Goal: Task Accomplishment & Management: Use online tool/utility

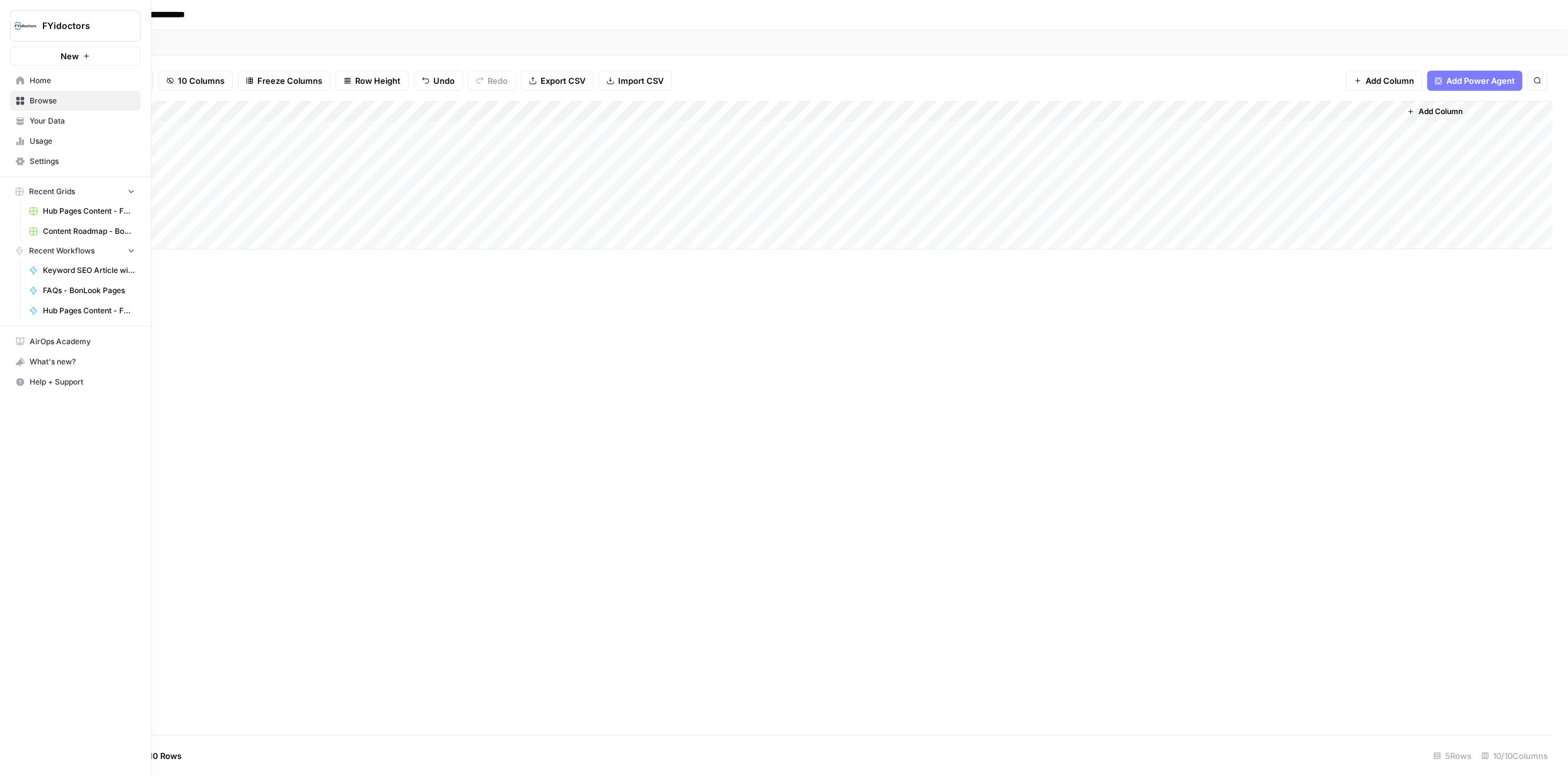
click at [20, 96] on icon at bounding box center [20, 101] width 9 height 9
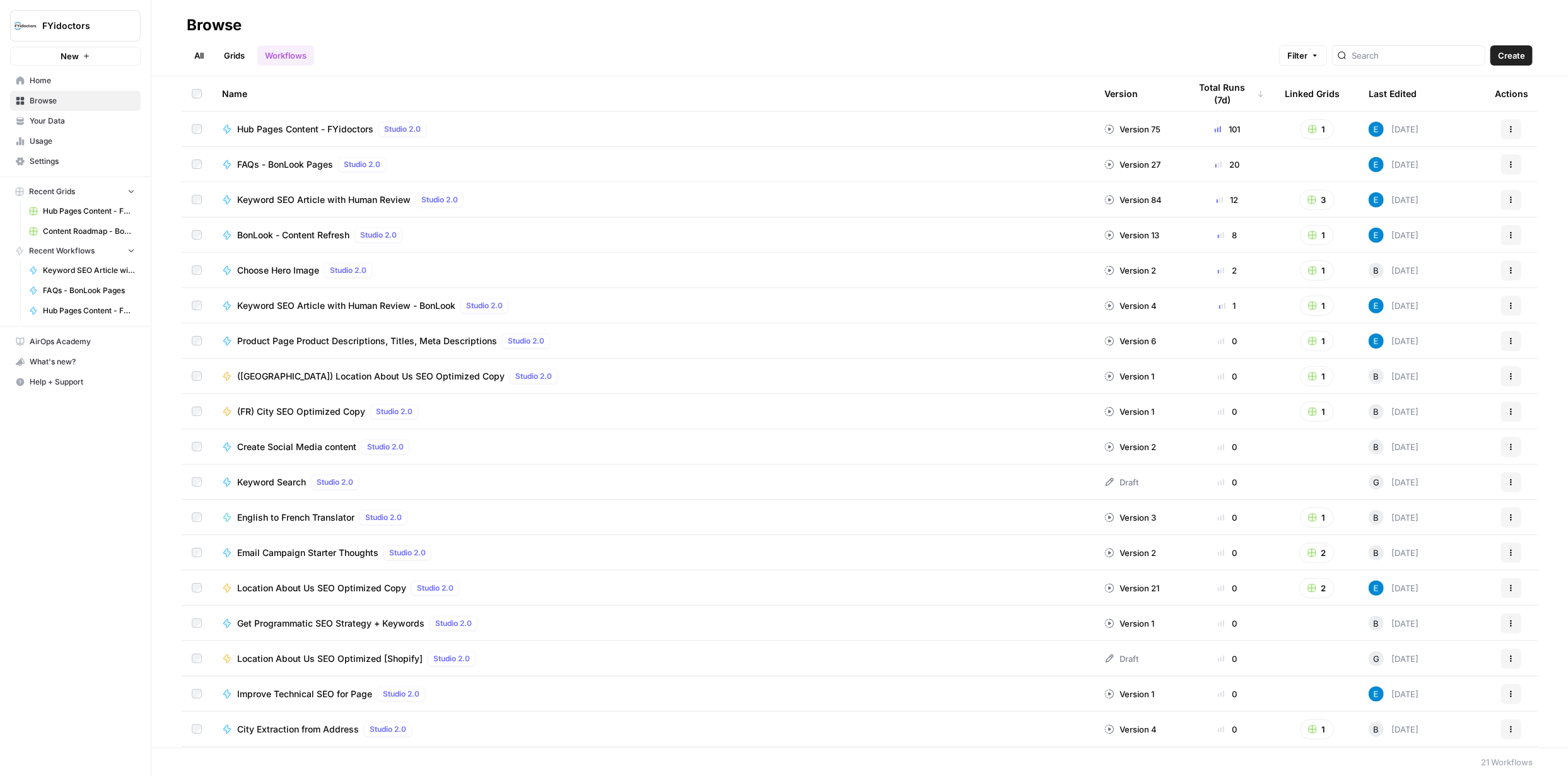
click at [1508, 165] on icon "button" at bounding box center [1511, 165] width 8 height 8
click at [1433, 255] on span "Integrate" at bounding box center [1446, 257] width 101 height 13
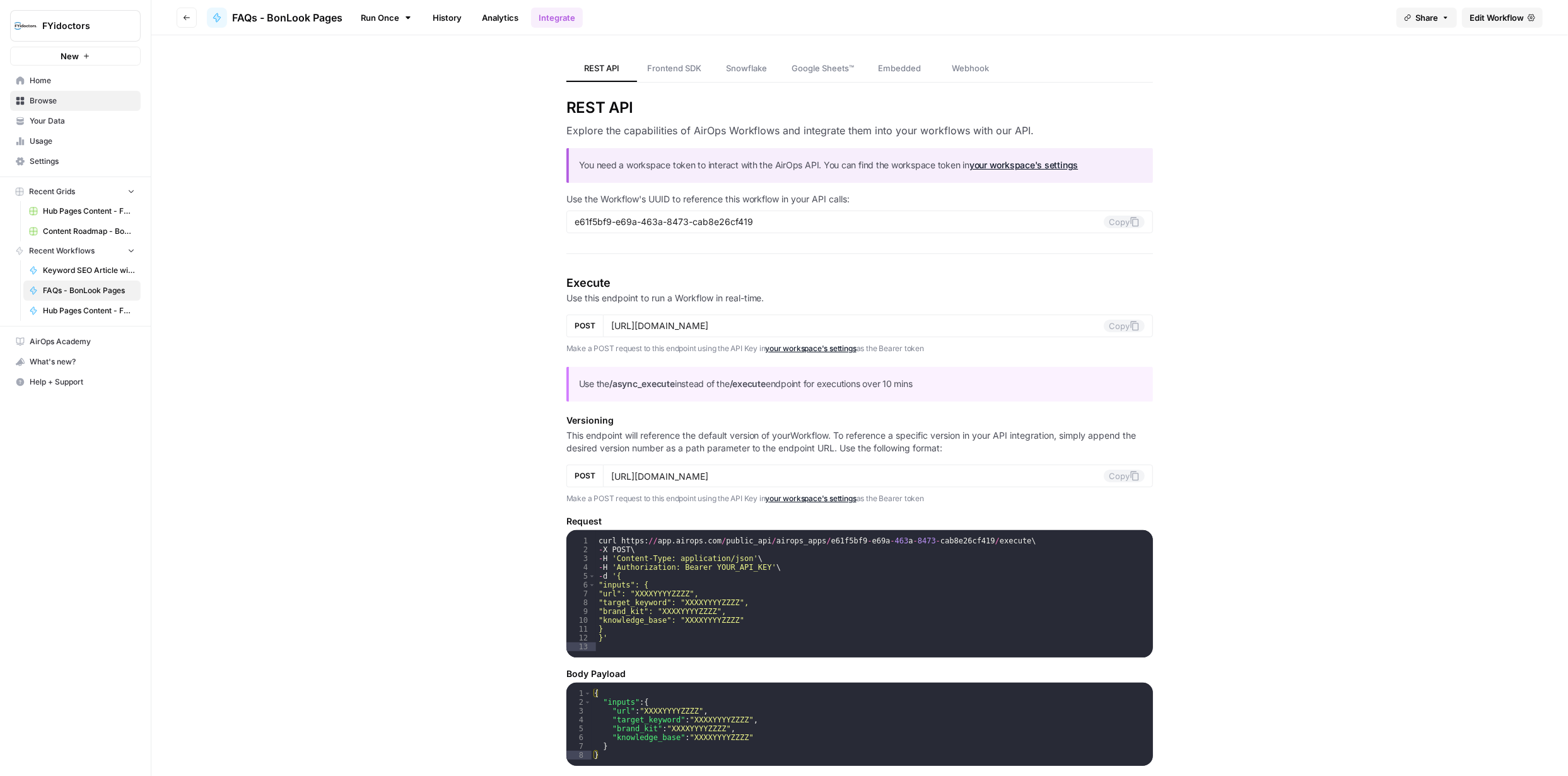
click at [1492, 22] on span "Edit Workflow" at bounding box center [1496, 18] width 54 height 13
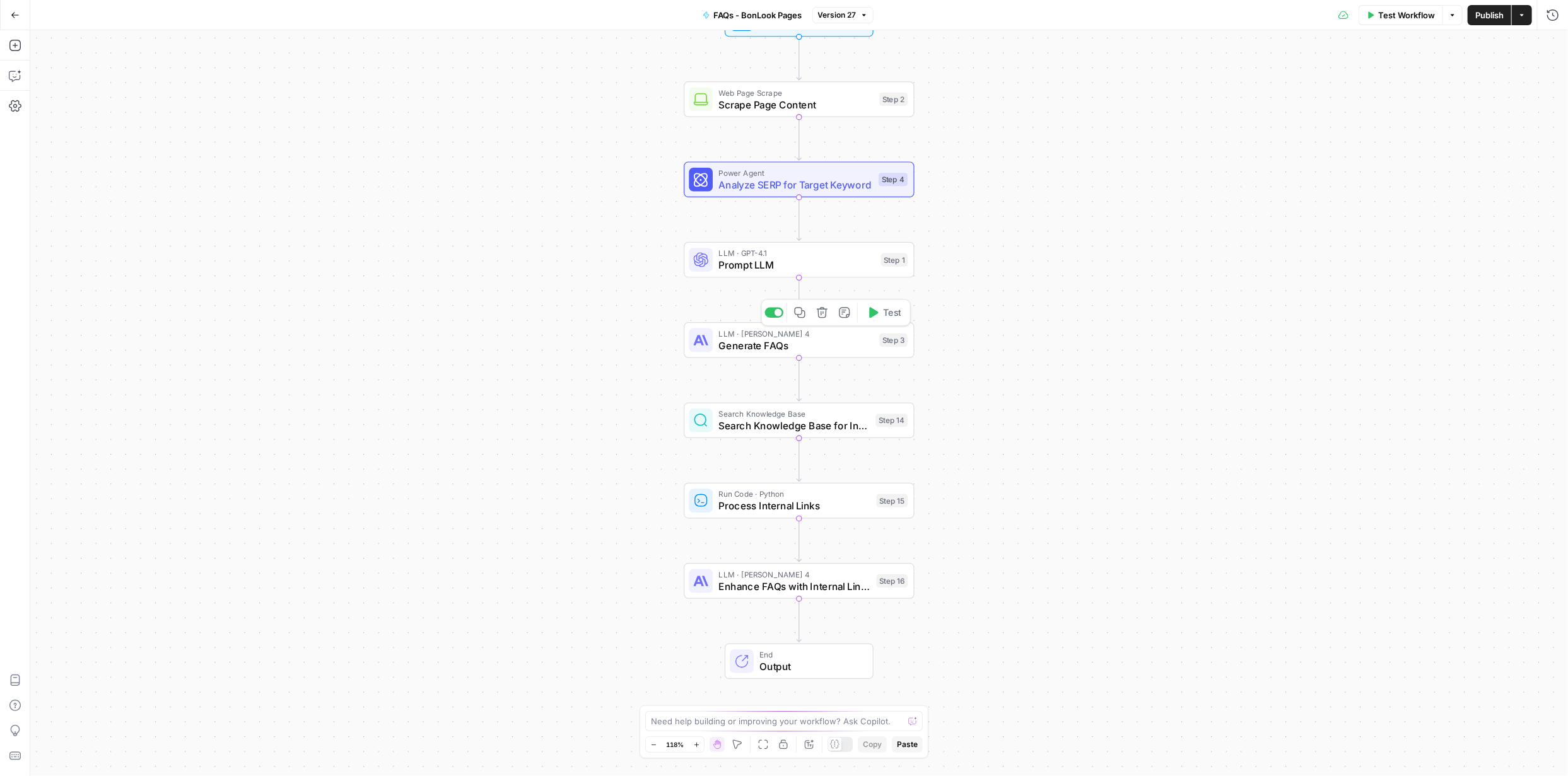
click at [768, 347] on span "Generate FAQs" at bounding box center [796, 345] width 155 height 15
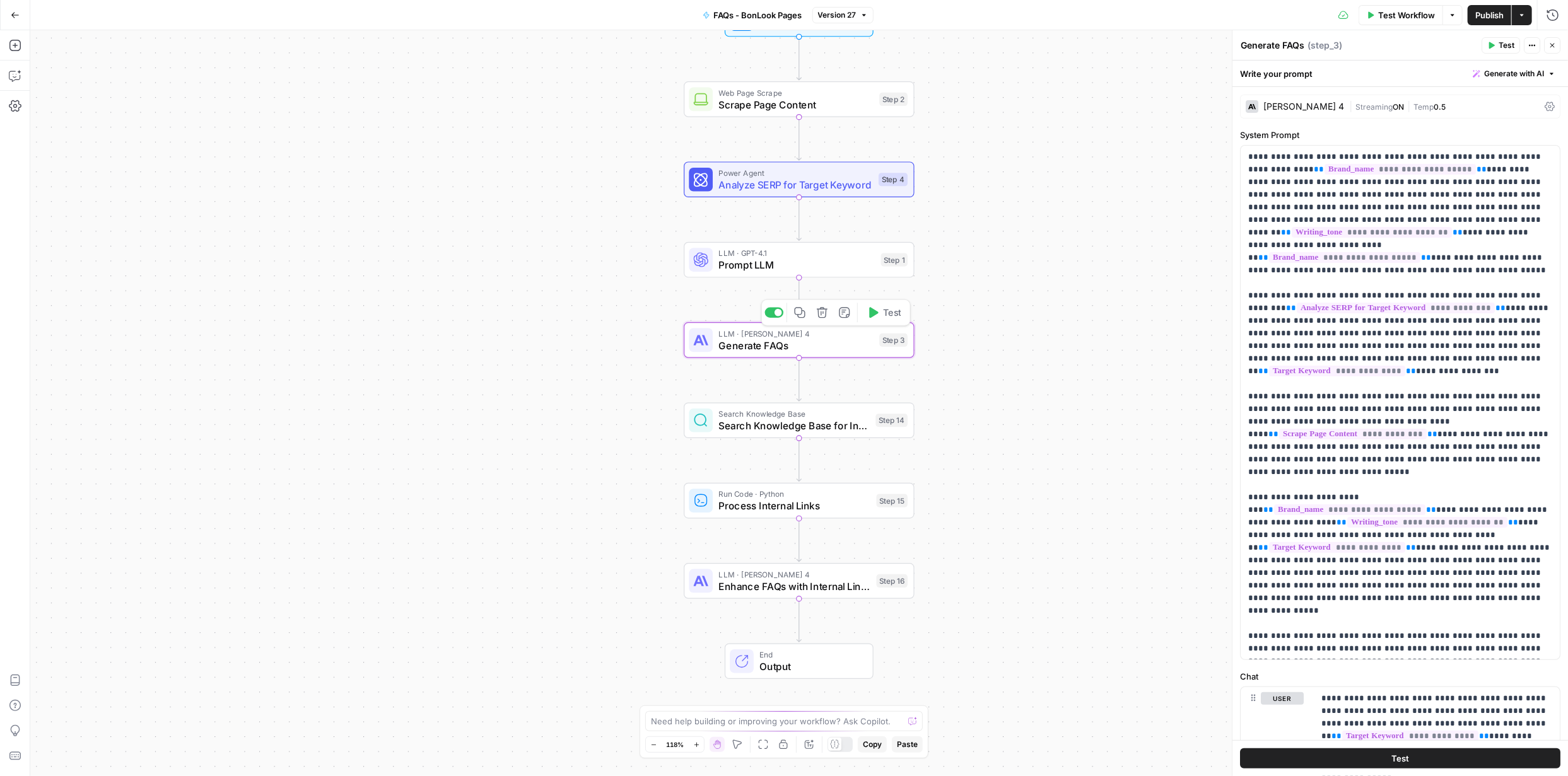
click at [769, 346] on span "Generate FAQs" at bounding box center [796, 345] width 155 height 15
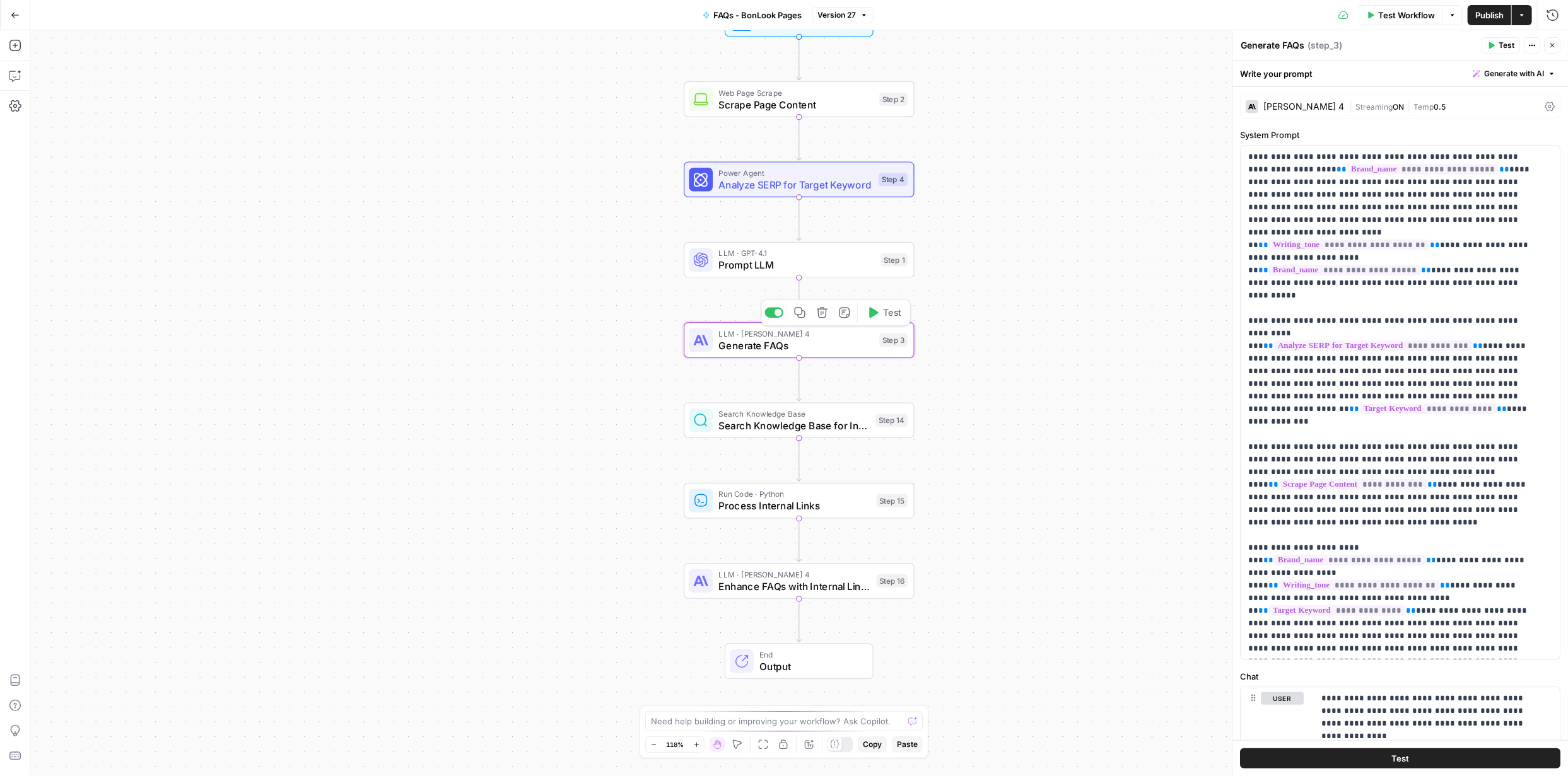
click at [769, 346] on span "Generate FAQs" at bounding box center [796, 345] width 155 height 15
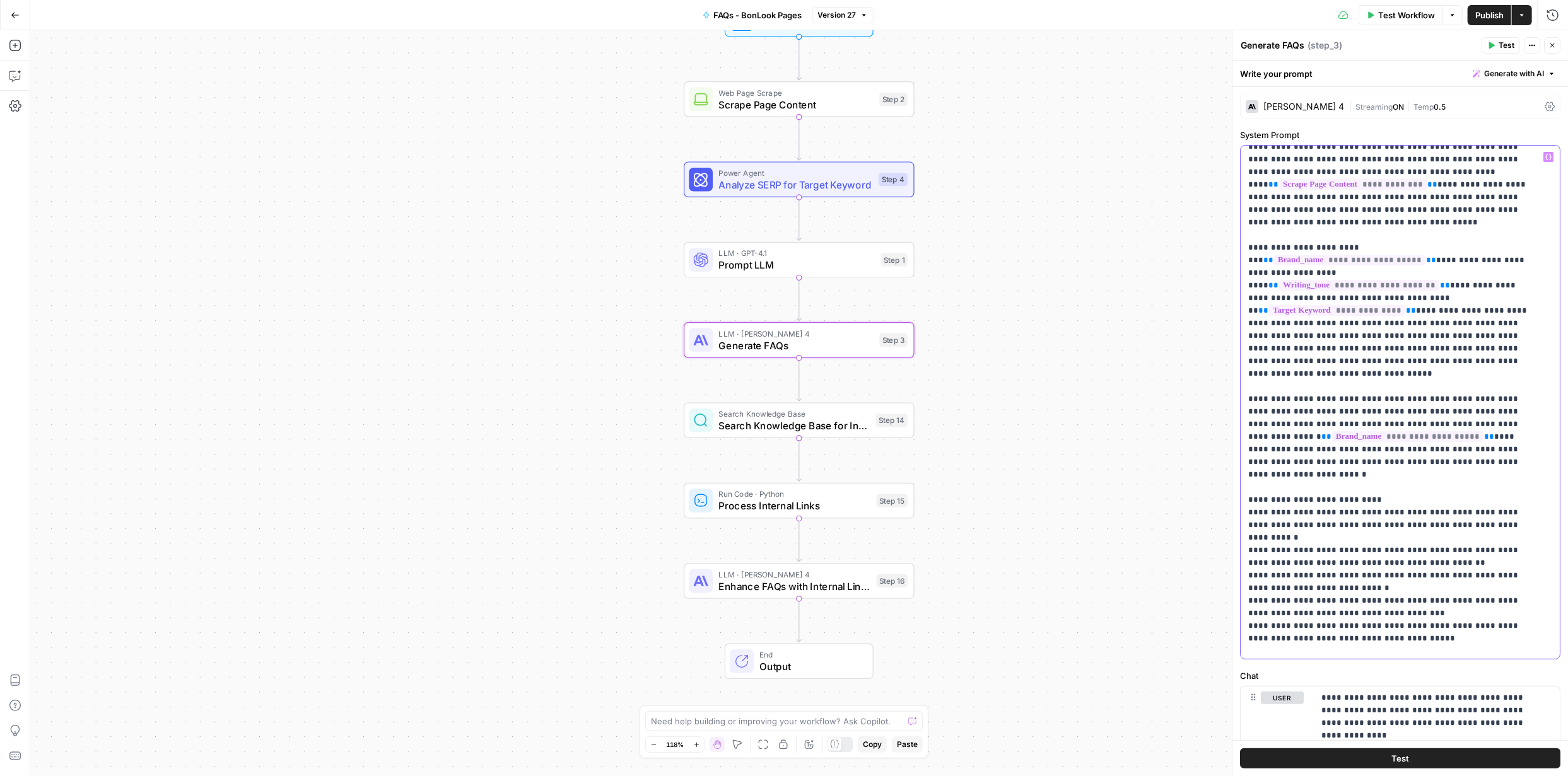
scroll to position [301, 0]
click at [18, 17] on icon "button" at bounding box center [15, 15] width 9 height 9
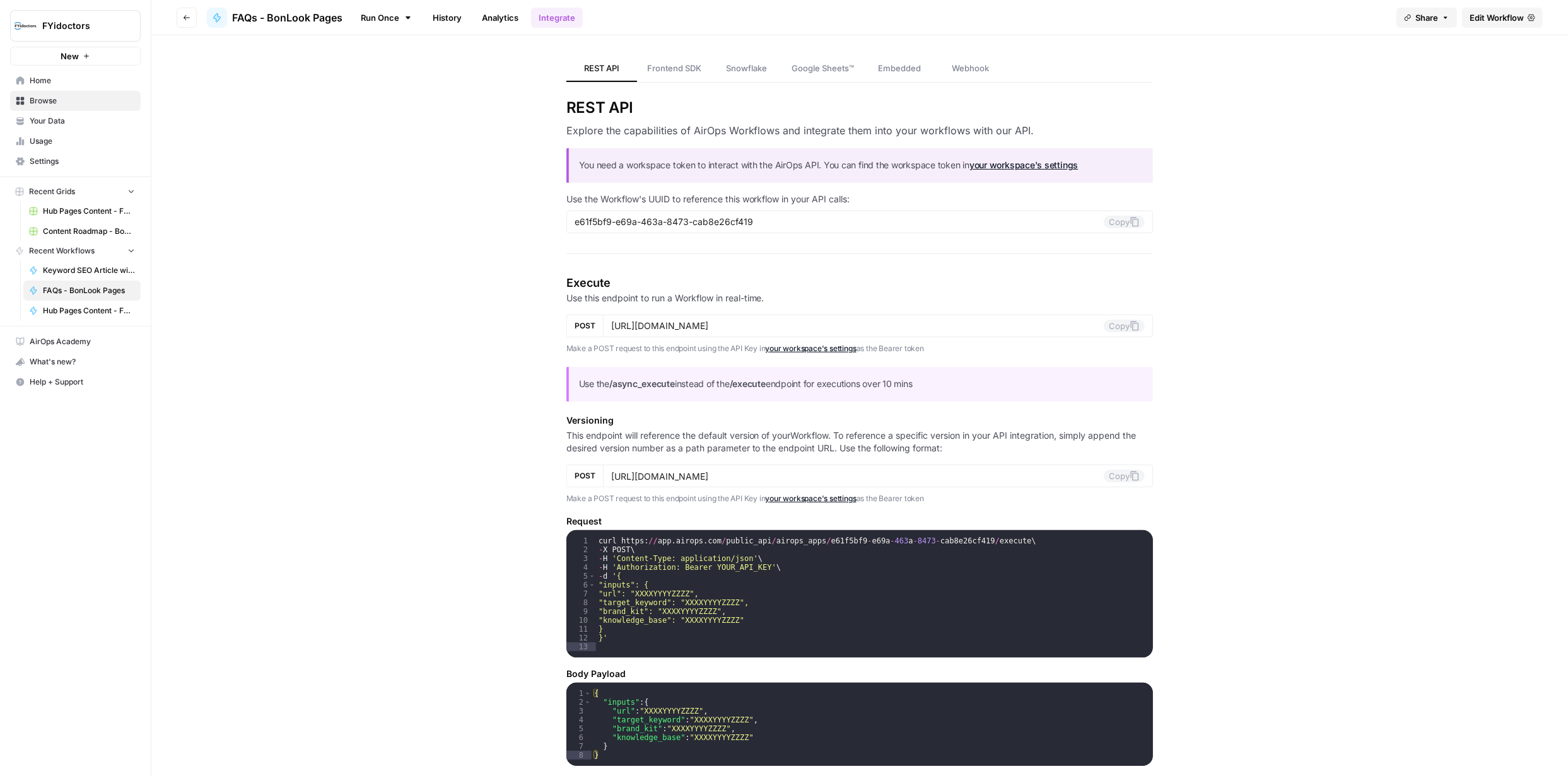
click at [43, 96] on span "Browse" at bounding box center [82, 101] width 105 height 12
